Goal: Find specific page/section: Find specific page/section

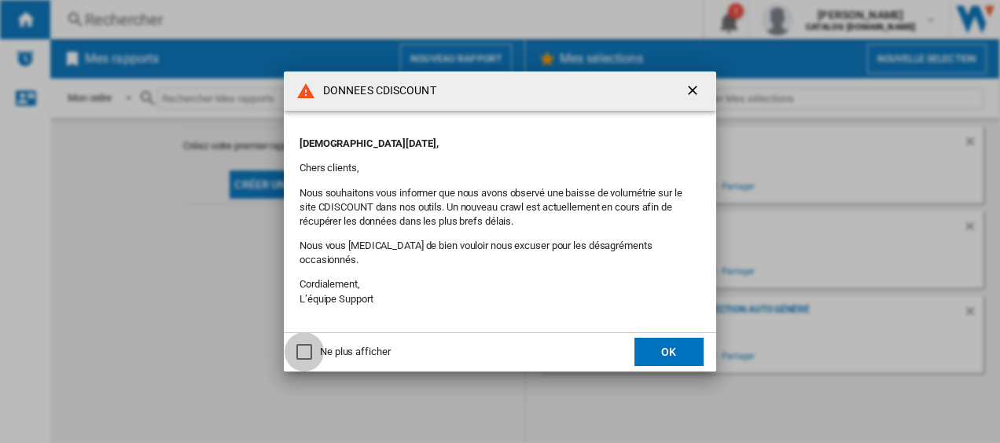
click at [304, 345] on div "Ne plus afficher" at bounding box center [304, 352] width 16 height 16
click at [669, 351] on button "OK" at bounding box center [668, 352] width 69 height 28
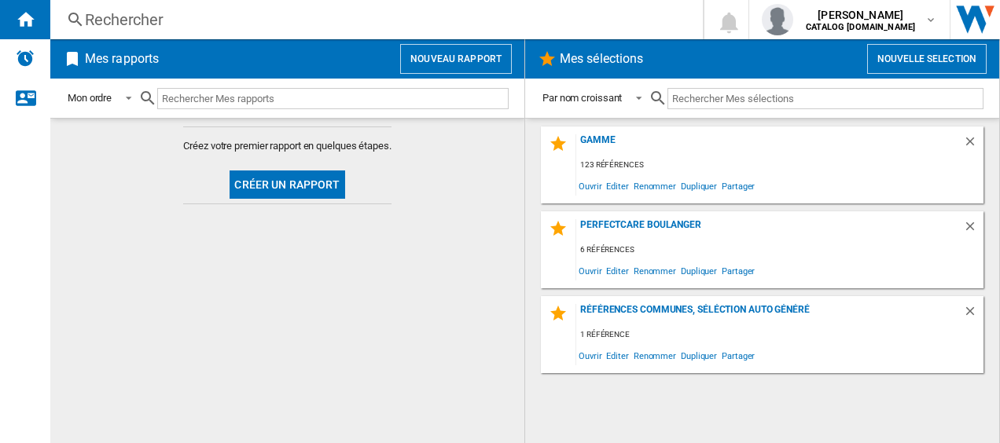
click at [125, 15] on div "Rechercher" at bounding box center [373, 20] width 577 height 22
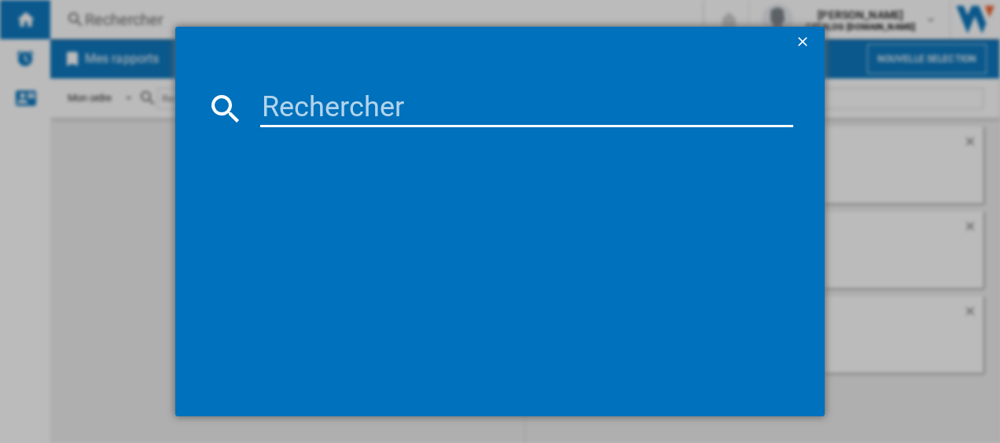
click at [281, 105] on input at bounding box center [527, 109] width 534 height 38
paste input "EOD4P26K"
type input "EOD4P26K"
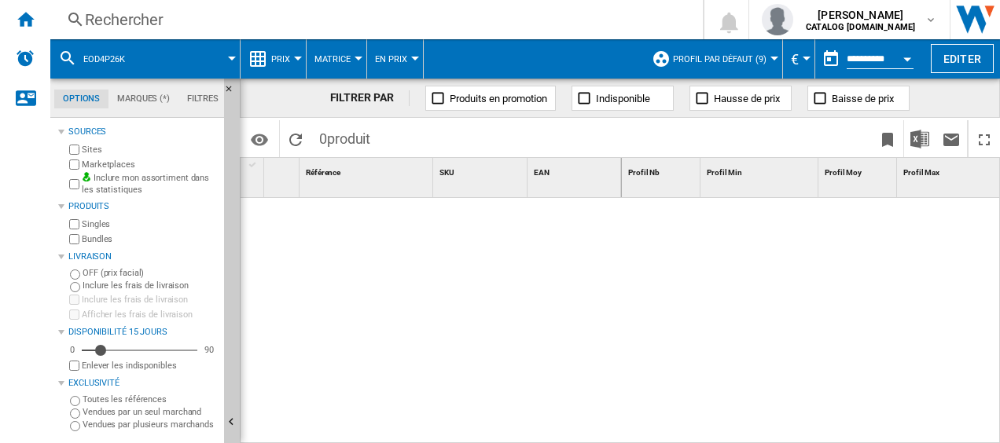
click at [347, 136] on span "produit" at bounding box center [348, 138] width 43 height 17
drag, startPoint x: 258, startPoint y: 138, endPoint x: 709, endPoint y: 237, distance: 461.8
click at [709, 237] on div at bounding box center [811, 321] width 379 height 247
click at [101, 56] on span "EOD4P26K" at bounding box center [104, 59] width 42 height 10
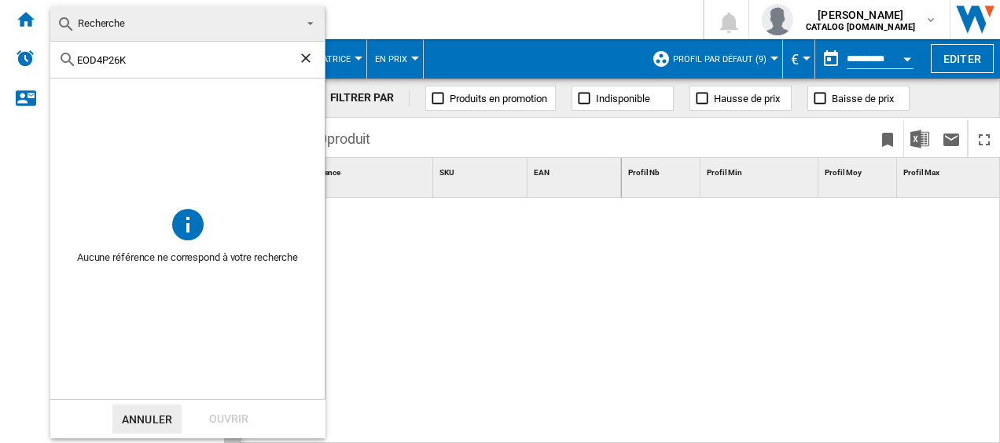
click at [468, 299] on md-backdrop at bounding box center [500, 221] width 1000 height 443
